Goal: Task Accomplishment & Management: Use online tool/utility

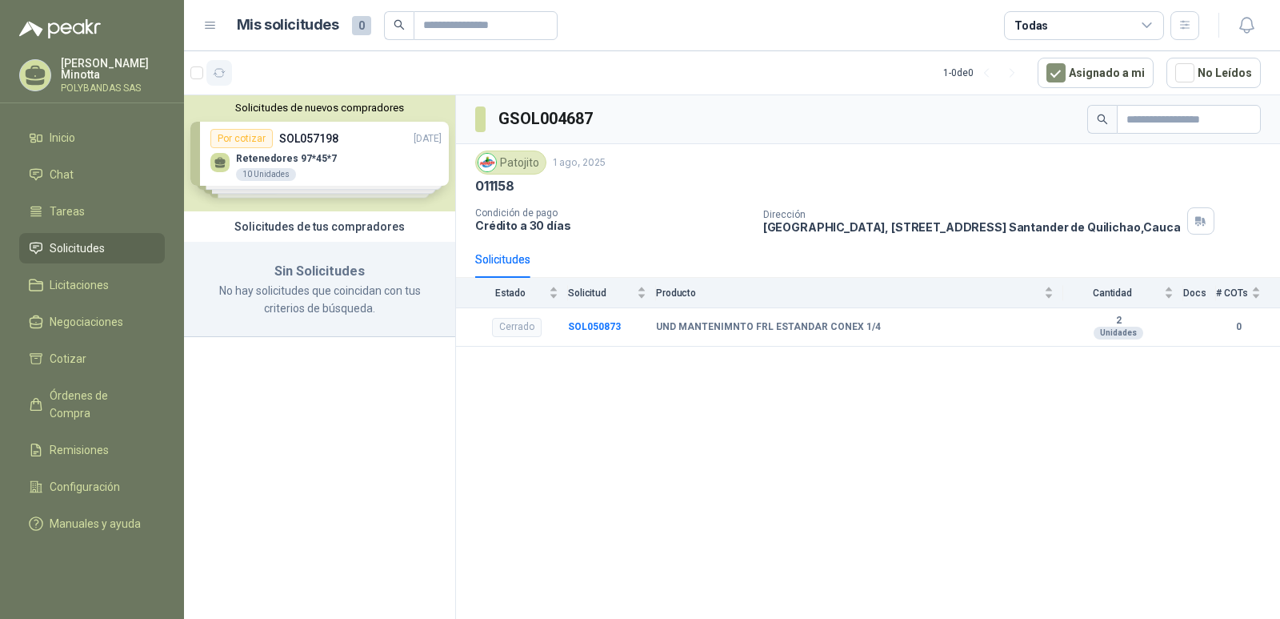
click at [226, 69] on button "button" at bounding box center [219, 73] width 26 height 26
click at [82, 70] on p "Solanyi [PERSON_NAME]" at bounding box center [113, 69] width 104 height 22
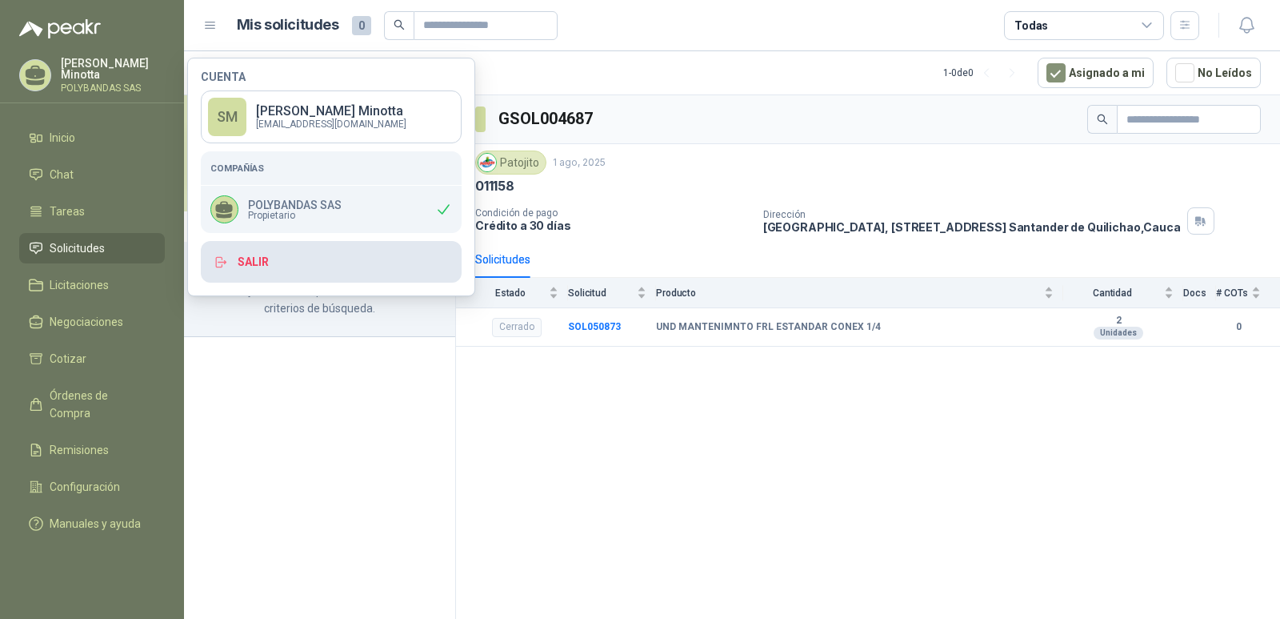
click at [258, 272] on button "Salir" at bounding box center [331, 262] width 261 height 42
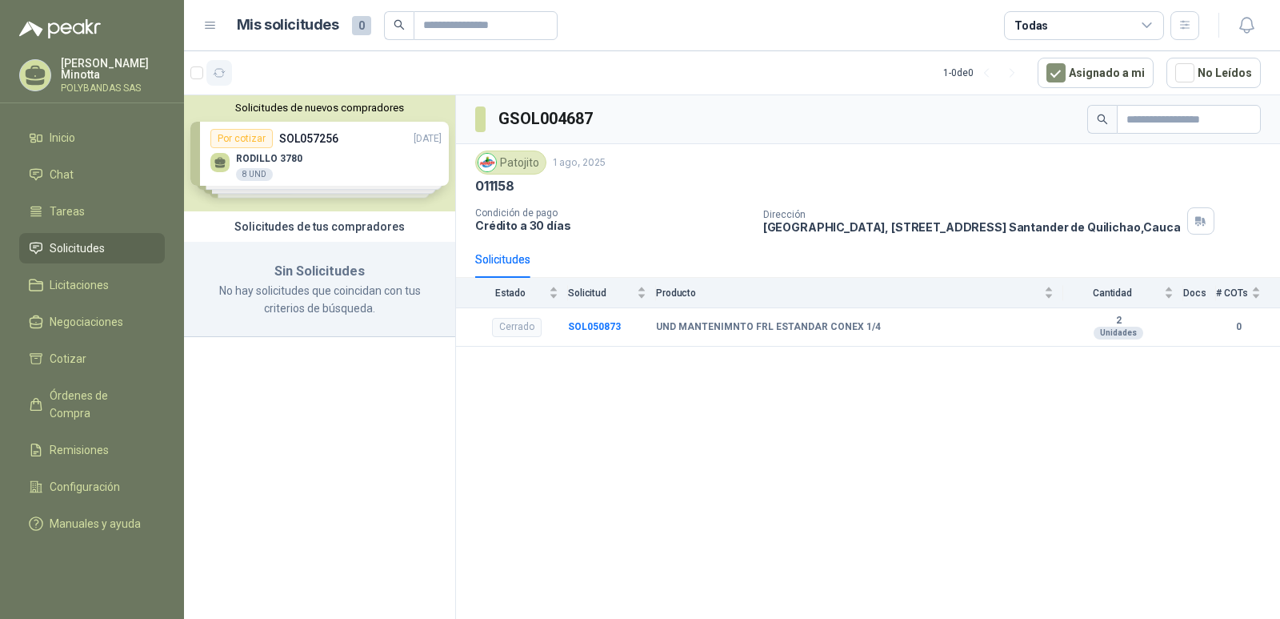
click at [213, 78] on icon "button" at bounding box center [220, 73] width 14 height 14
click at [89, 66] on p "[PERSON_NAME]" at bounding box center [113, 69] width 104 height 22
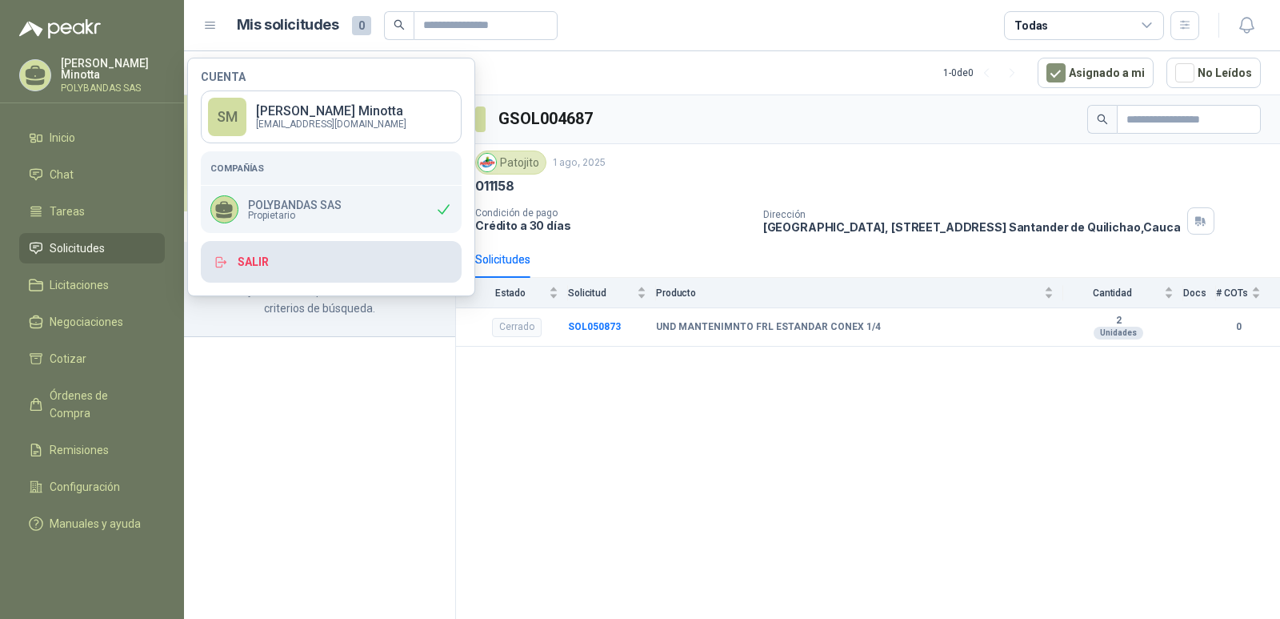
click at [259, 264] on button "Salir" at bounding box center [331, 262] width 261 height 42
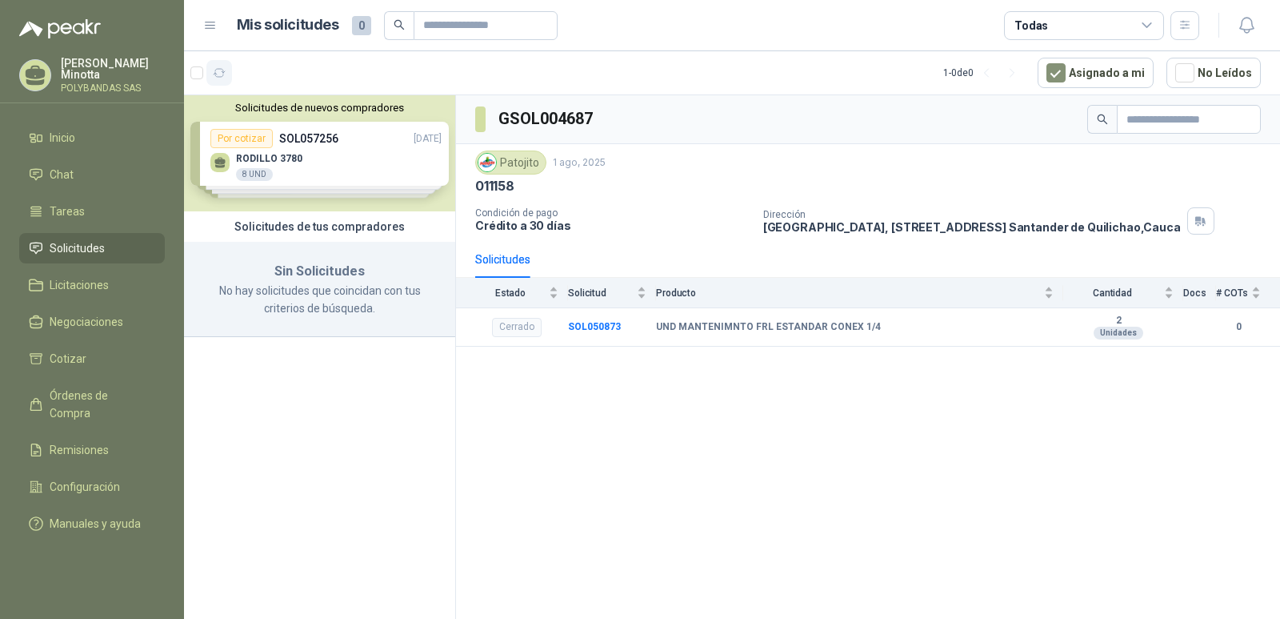
click at [222, 72] on icon "button" at bounding box center [220, 73] width 12 height 8
click at [86, 82] on div "Solanyi Andrea Minotta POLYBANDAS SAS" at bounding box center [113, 75] width 104 height 35
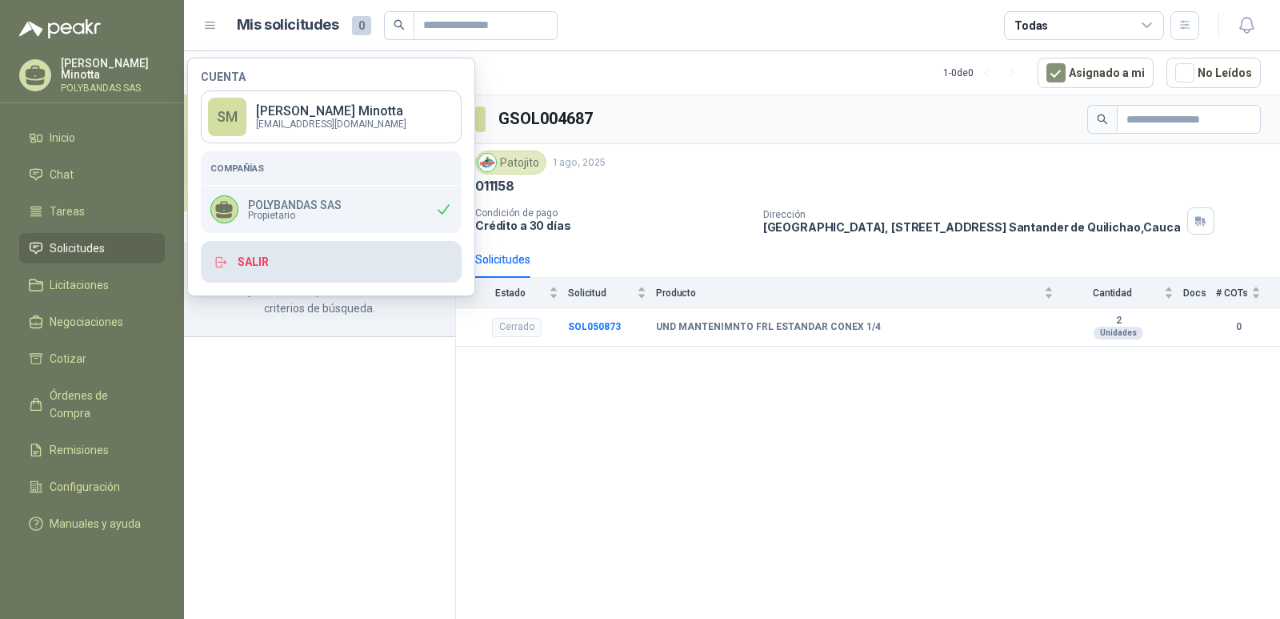
click at [239, 265] on button "Salir" at bounding box center [331, 262] width 261 height 42
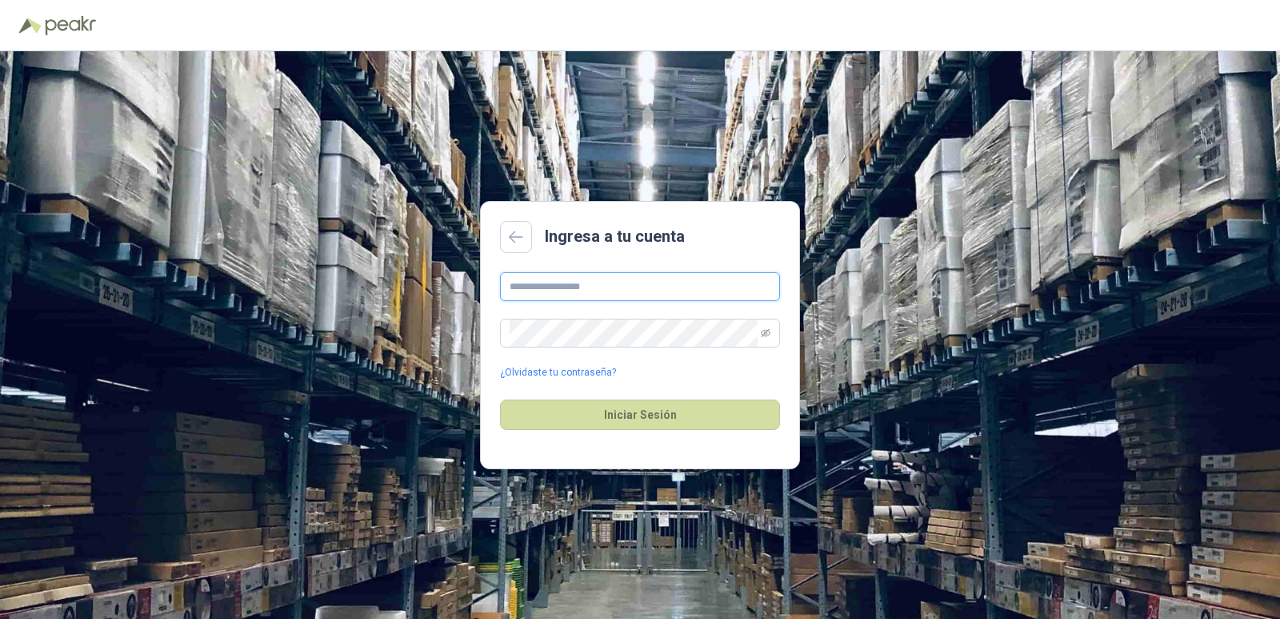
type input "**********"
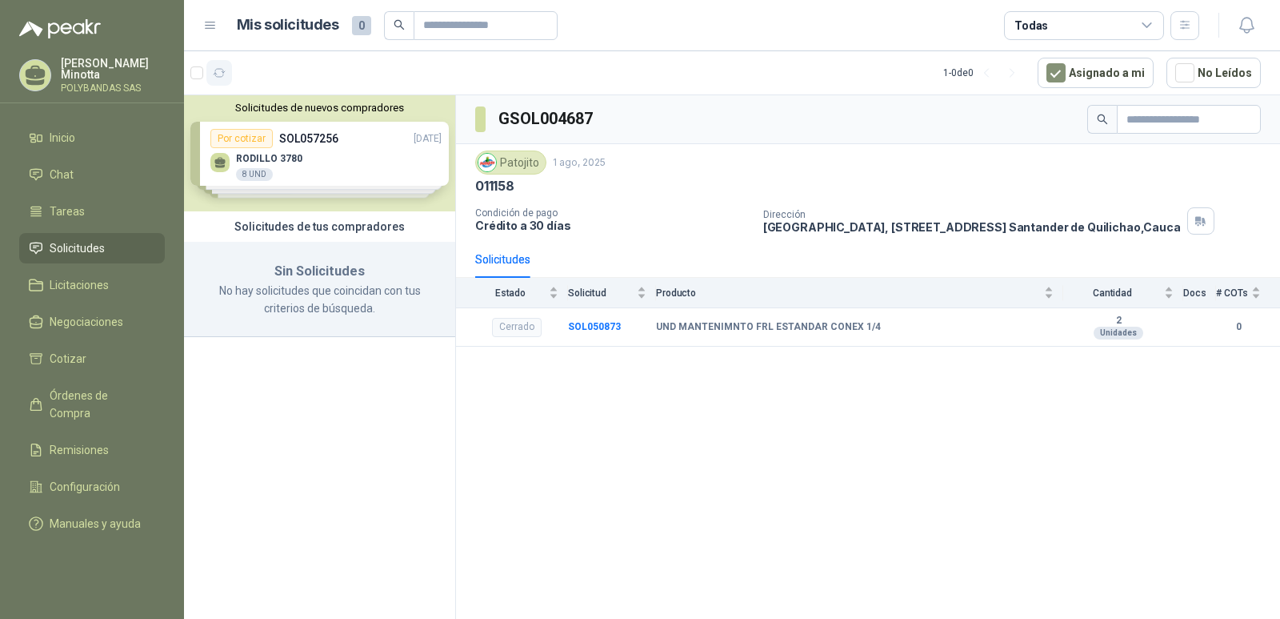
click at [220, 74] on icon "button" at bounding box center [220, 73] width 14 height 14
click at [606, 326] on b "SOL050873" at bounding box center [594, 326] width 53 height 11
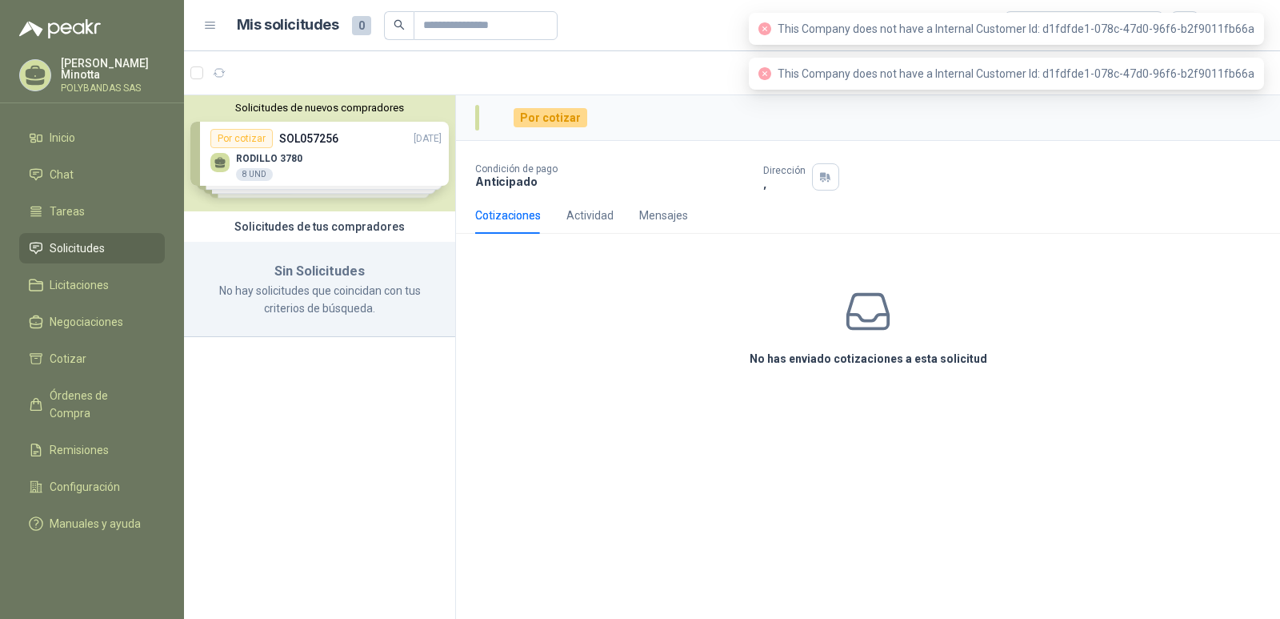
click at [558, 121] on div "Por cotizar" at bounding box center [551, 117] width 74 height 19
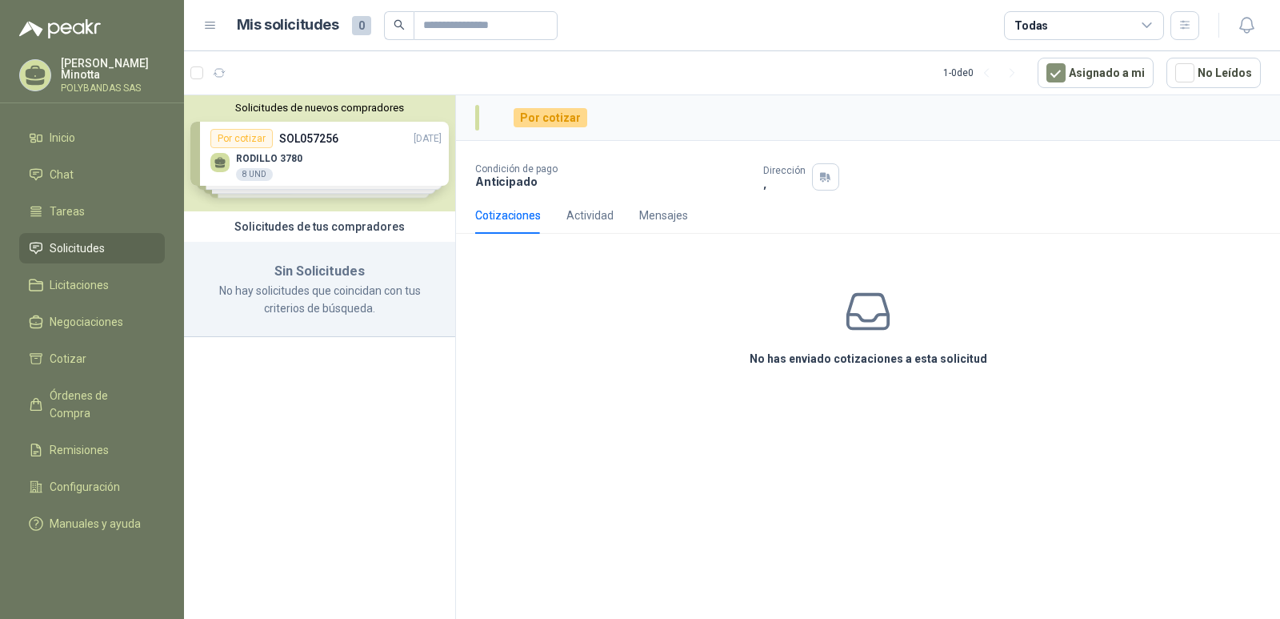
click at [558, 121] on div "Por cotizar" at bounding box center [551, 117] width 74 height 19
click at [623, 266] on div "No has enviado cotizaciones a esta solicitud" at bounding box center [868, 326] width 824 height 161
click at [216, 78] on icon "button" at bounding box center [220, 73] width 14 height 14
click at [77, 273] on link "Licitaciones" at bounding box center [92, 285] width 146 height 30
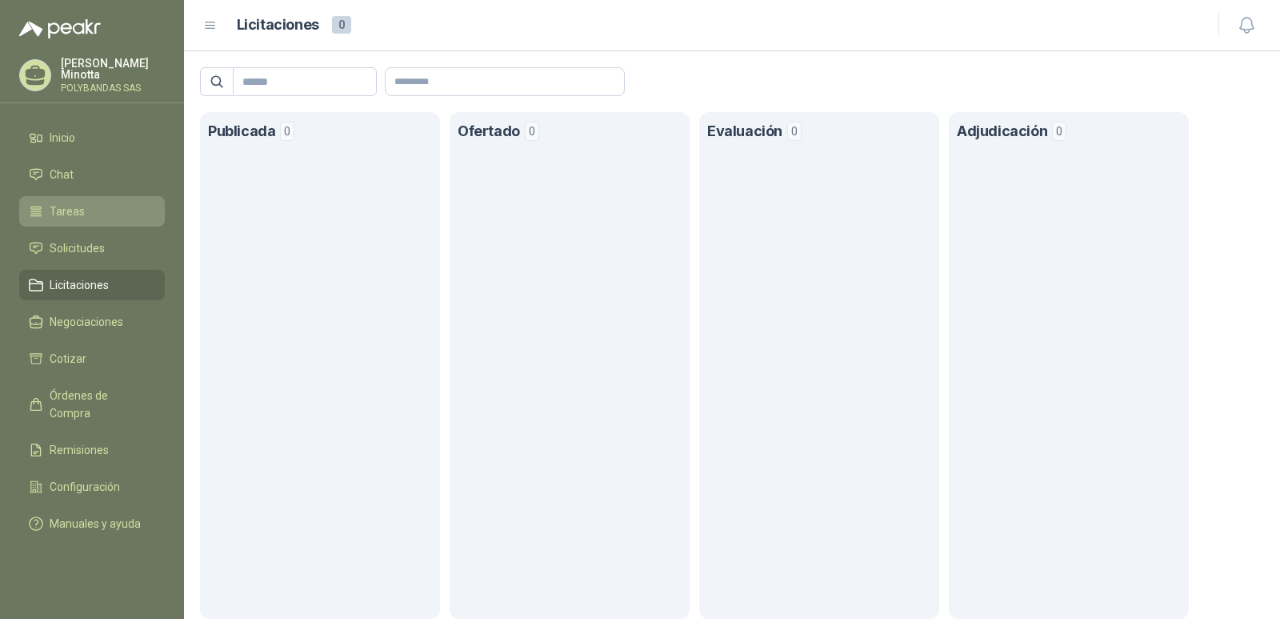
click at [70, 210] on span "Tareas" at bounding box center [67, 211] width 35 height 18
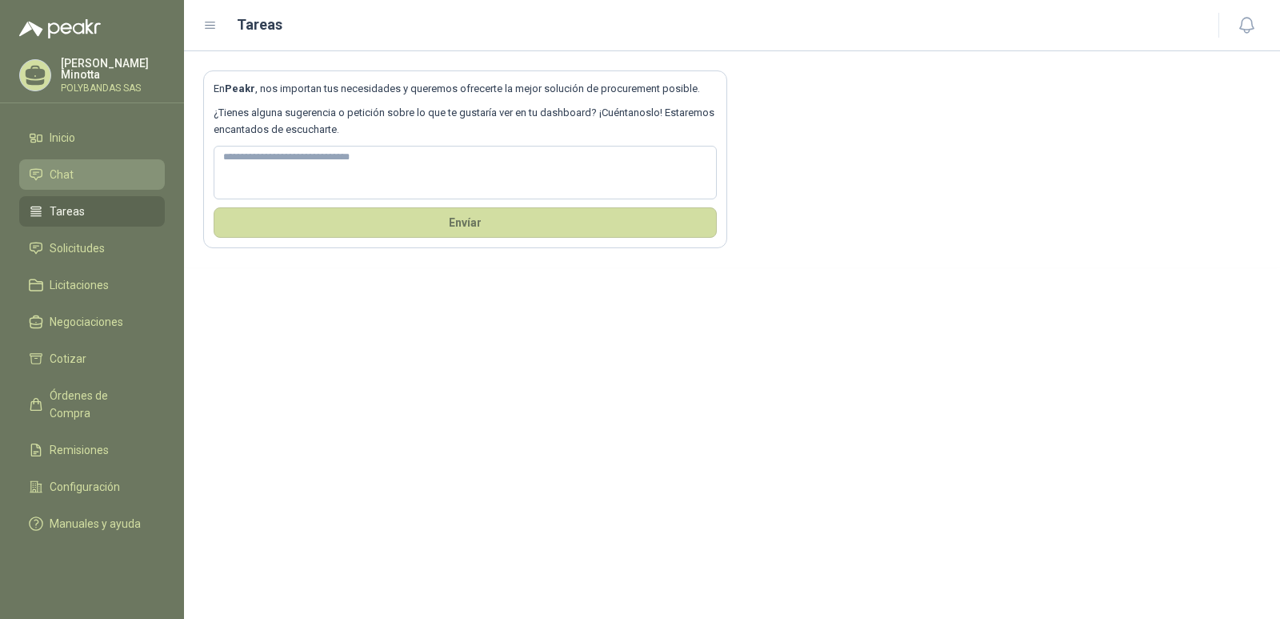
click at [67, 162] on link "Chat" at bounding box center [92, 174] width 146 height 30
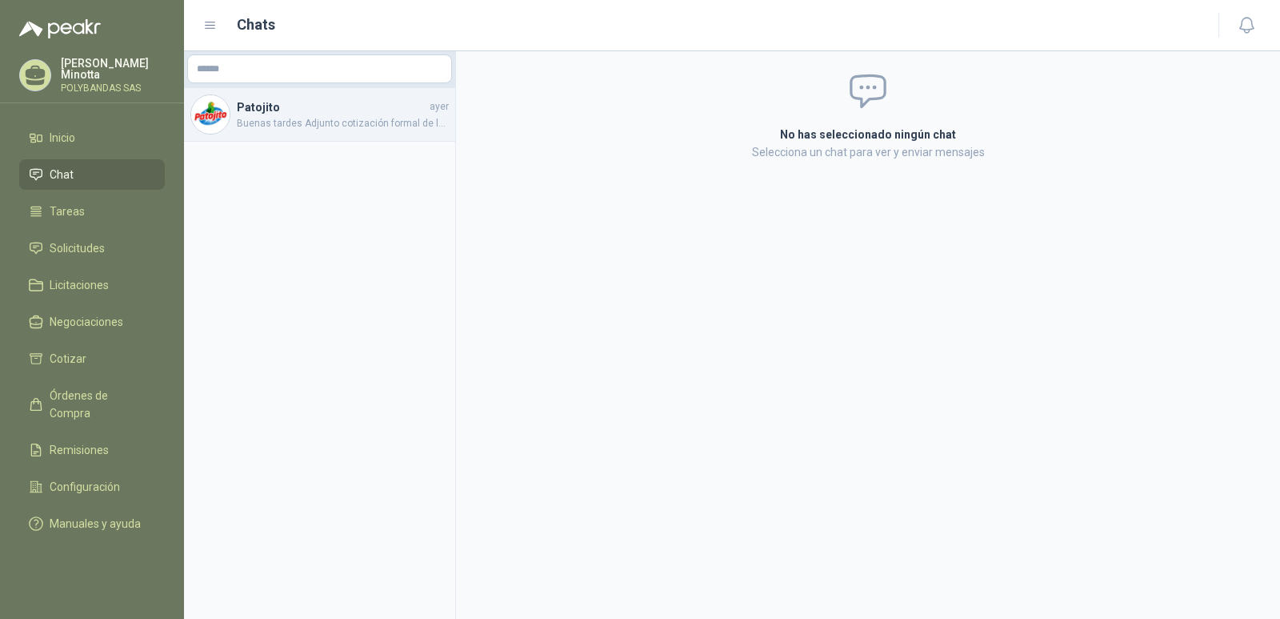
click at [355, 130] on span "Buenas tardes Adjunto cotización formal de la manguera de 8" y ficha técnica" at bounding box center [343, 123] width 212 height 15
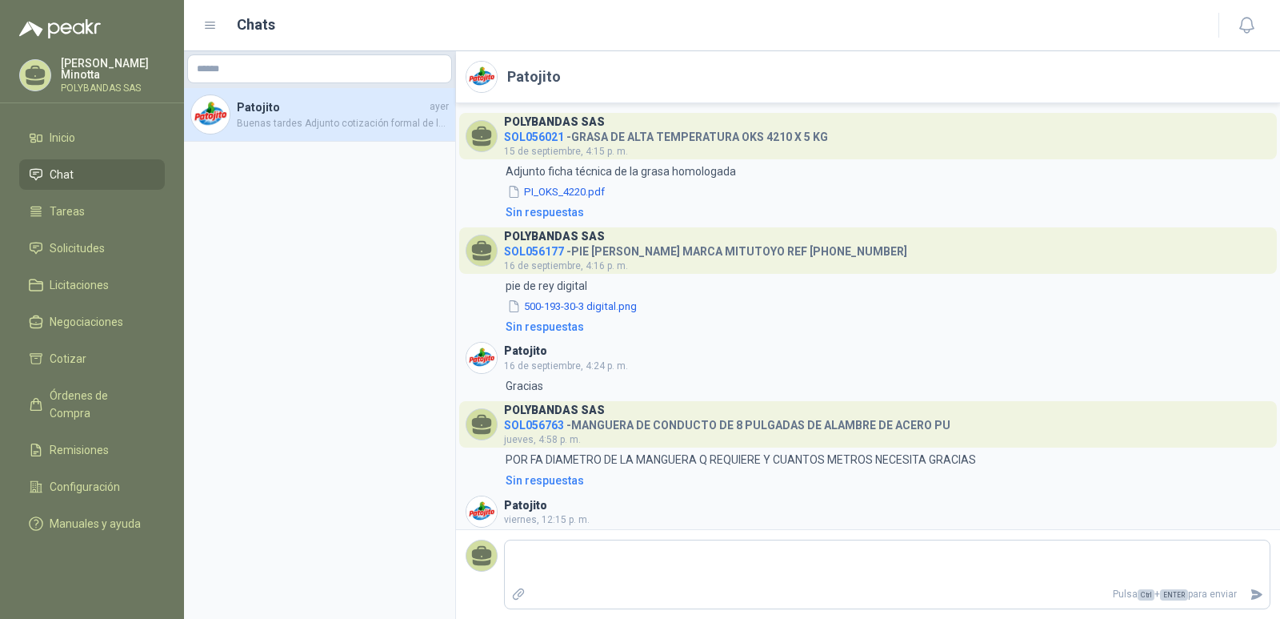
scroll to position [185, 0]
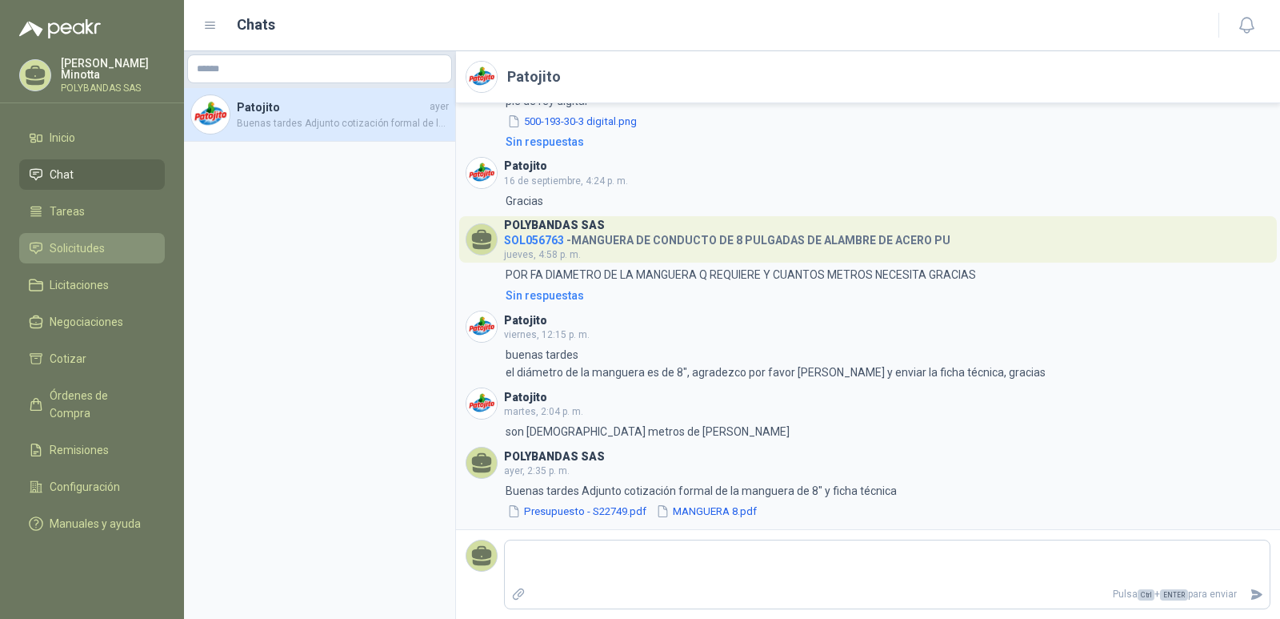
click at [90, 248] on span "Solicitudes" at bounding box center [77, 248] width 55 height 18
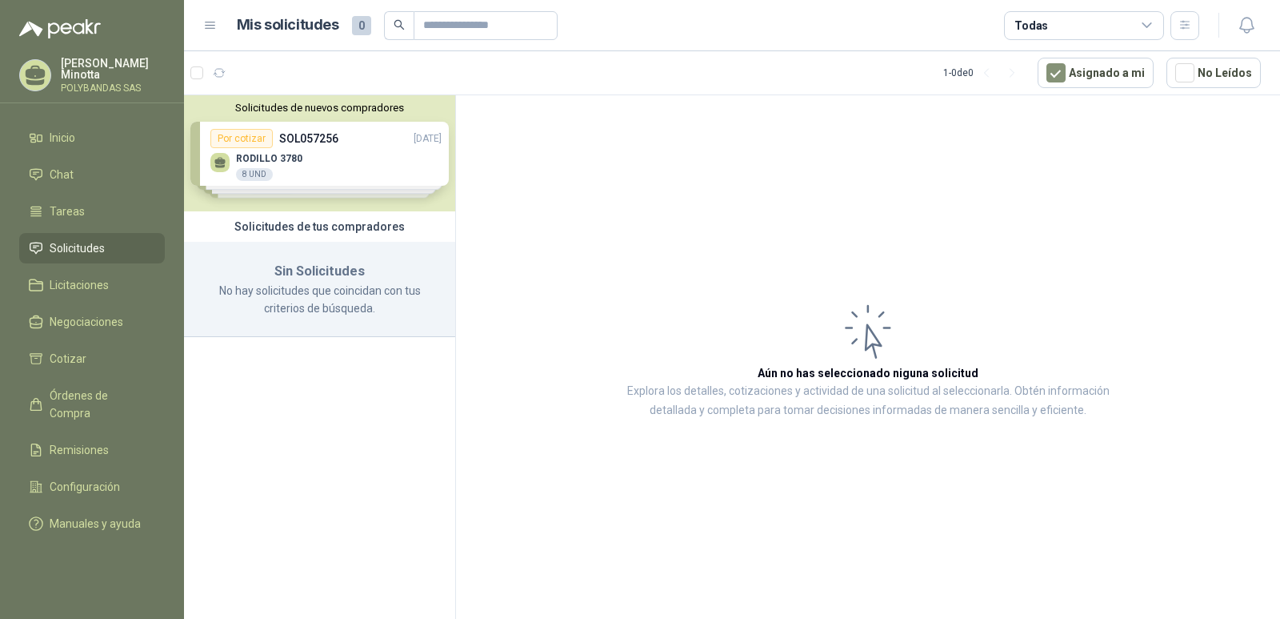
click at [270, 109] on button "Solicitudes de nuevos compradores" at bounding box center [319, 108] width 258 height 12
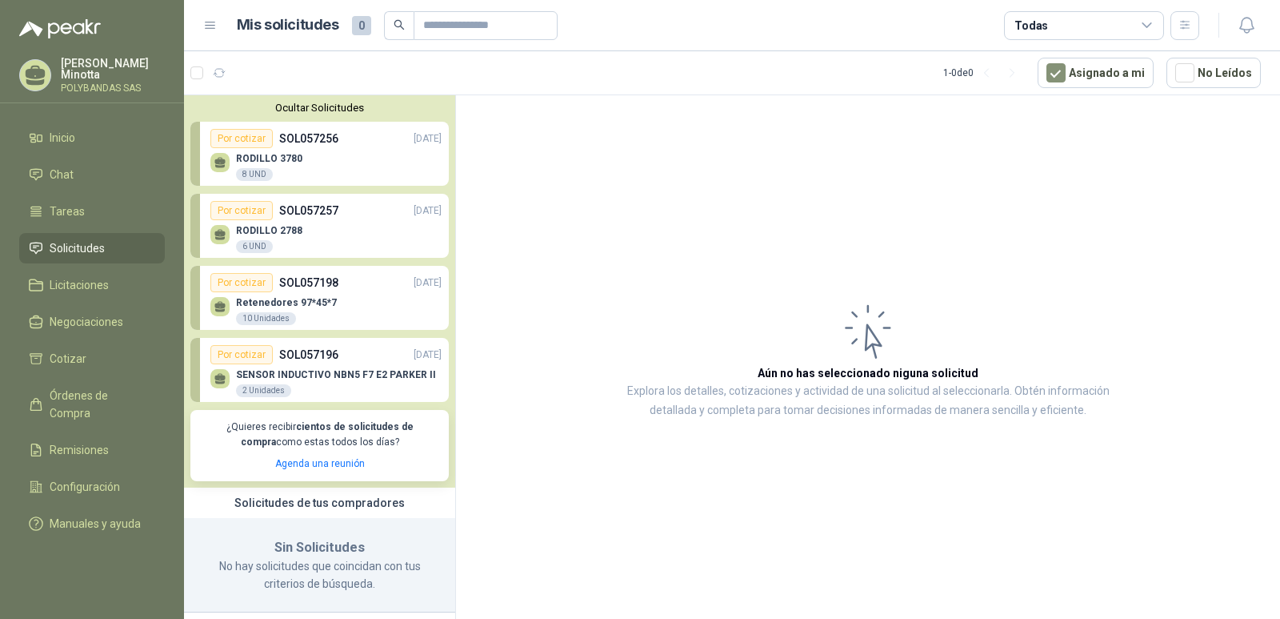
click at [238, 211] on div "Por cotizar" at bounding box center [241, 210] width 62 height 19
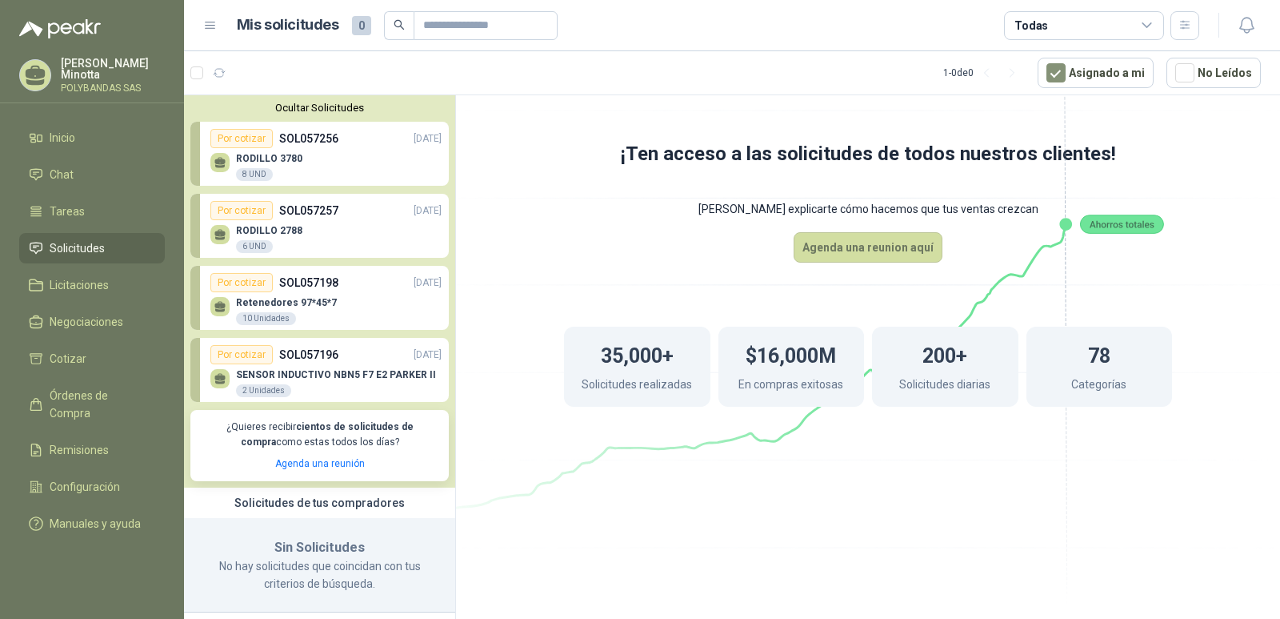
click at [319, 111] on button "Ocultar Solicitudes" at bounding box center [319, 108] width 258 height 12
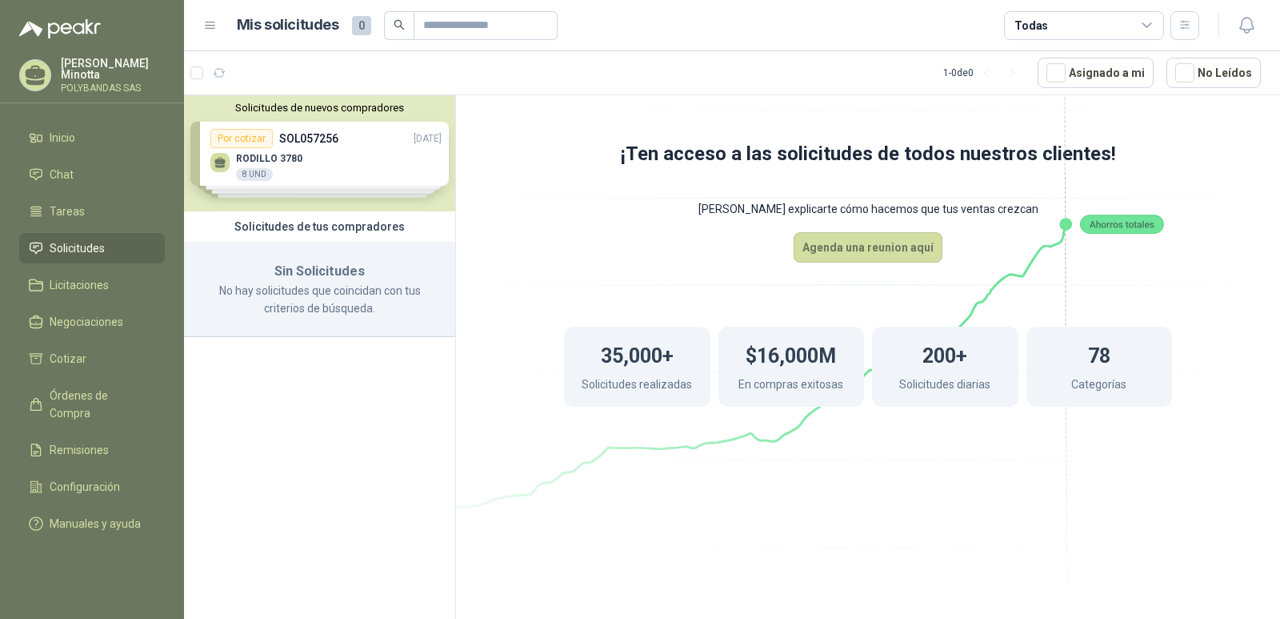
click at [81, 67] on p "[PERSON_NAME]" at bounding box center [113, 69] width 104 height 22
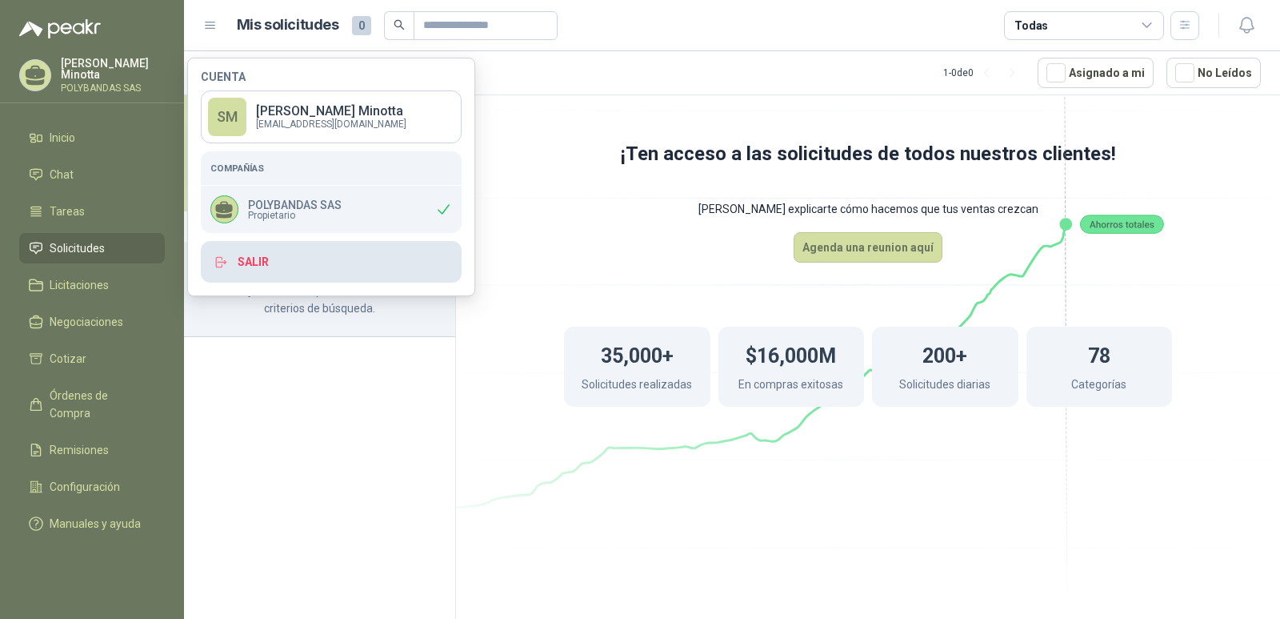
click at [320, 266] on button "Salir" at bounding box center [331, 262] width 261 height 42
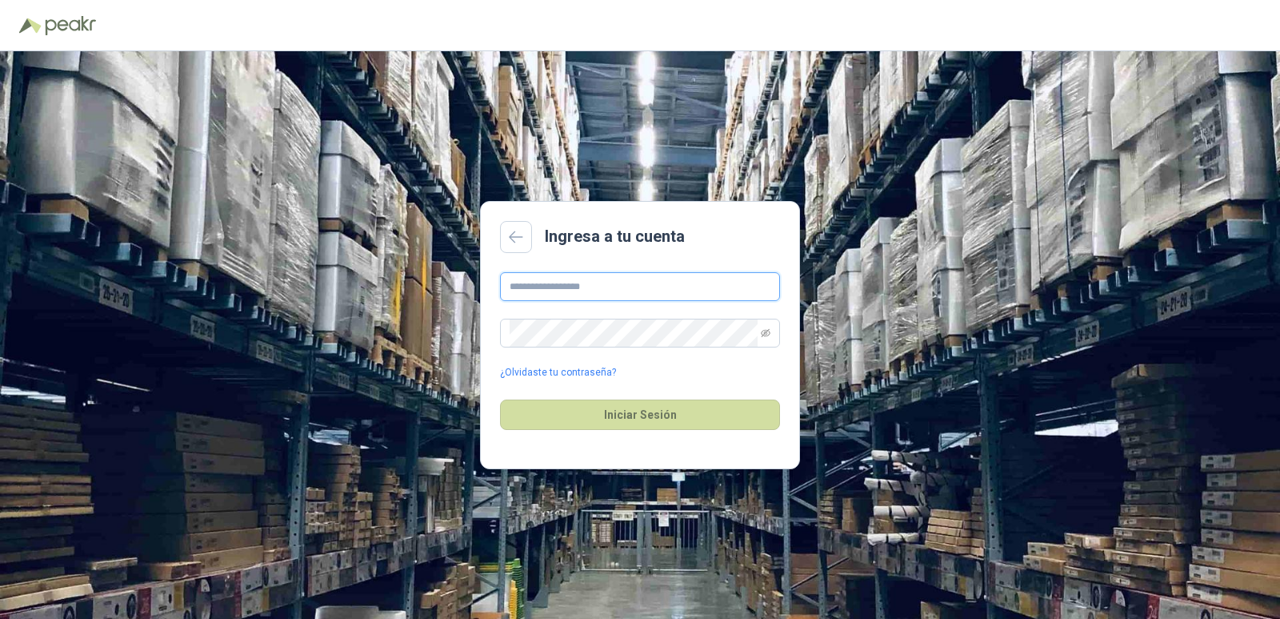
type input "**********"
